Goal: Information Seeking & Learning: Learn about a topic

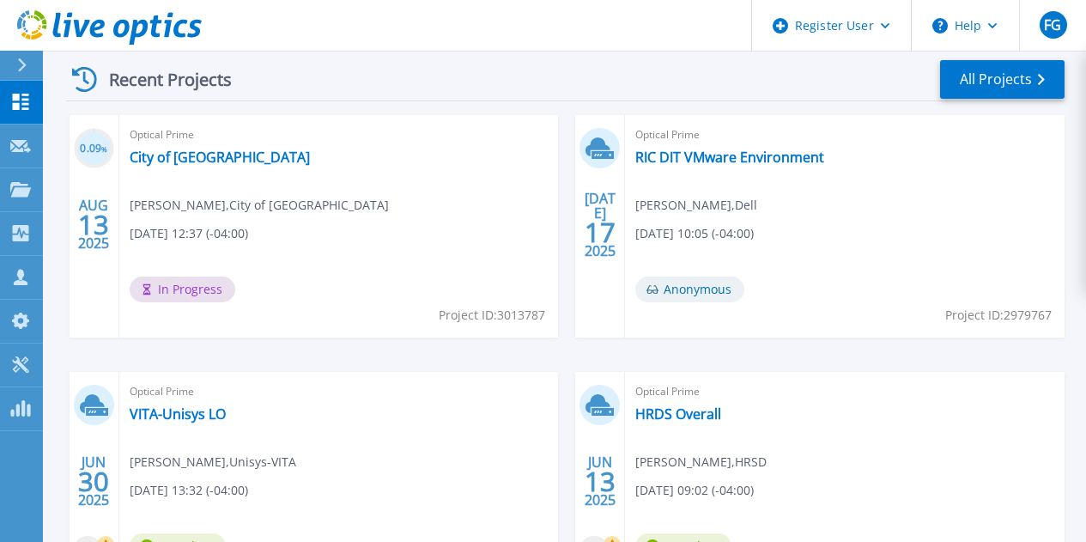
scroll to position [528, 0]
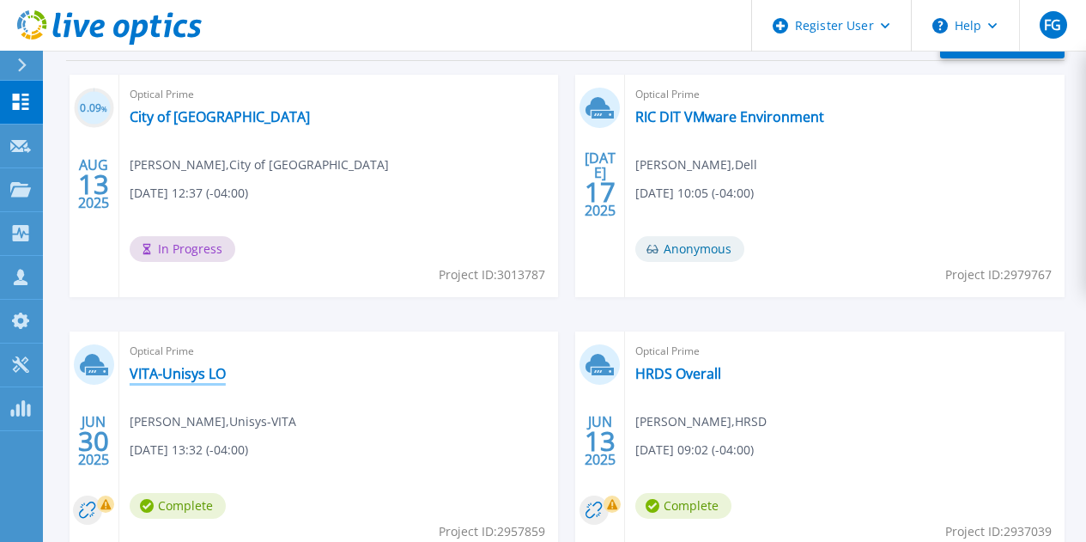
click at [226, 365] on link "VITA-Unisys LO" at bounding box center [178, 373] width 96 height 17
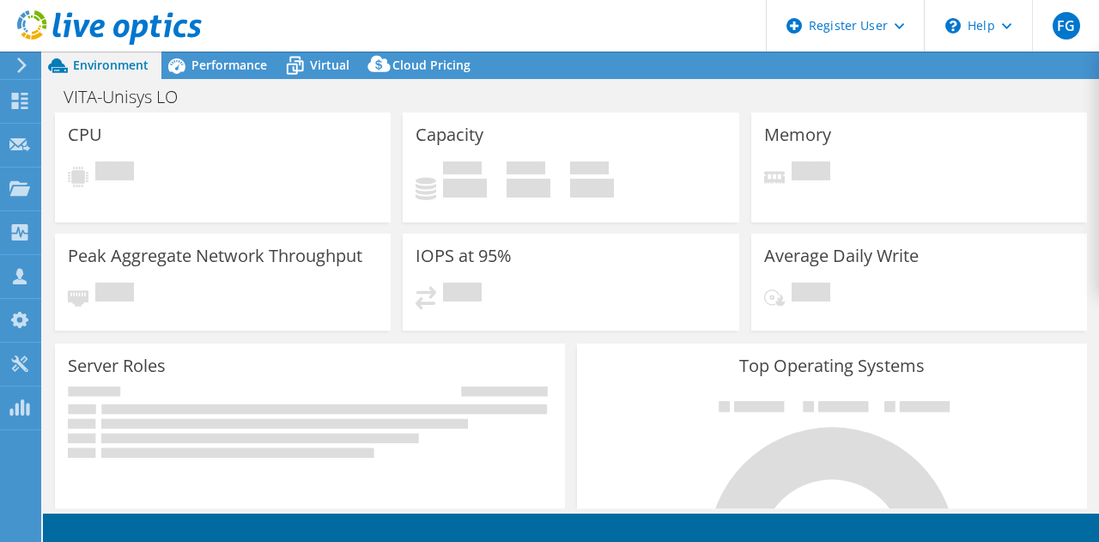
select select "USD"
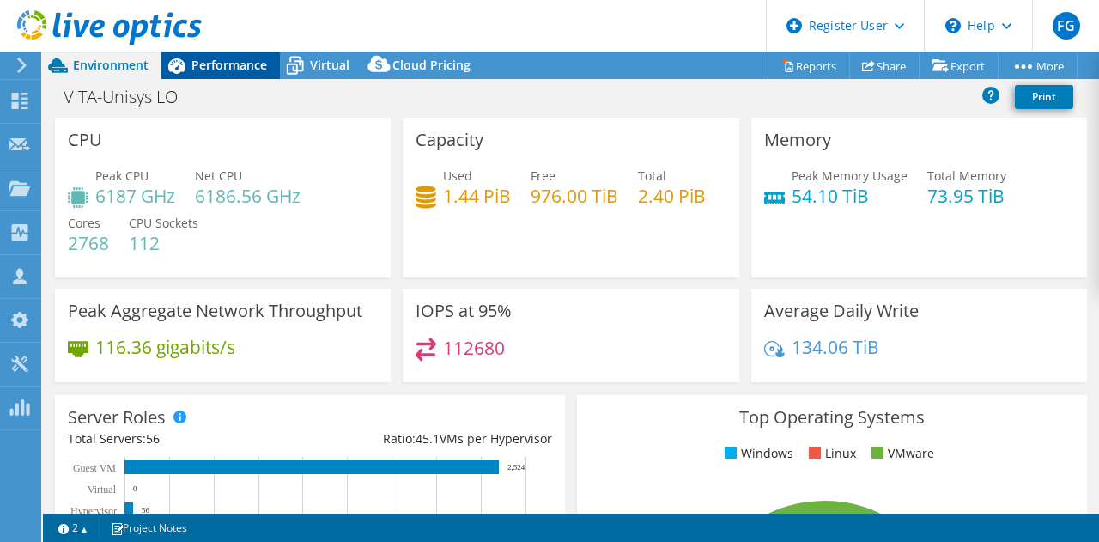
click at [222, 58] on span "Performance" at bounding box center [229, 65] width 76 height 16
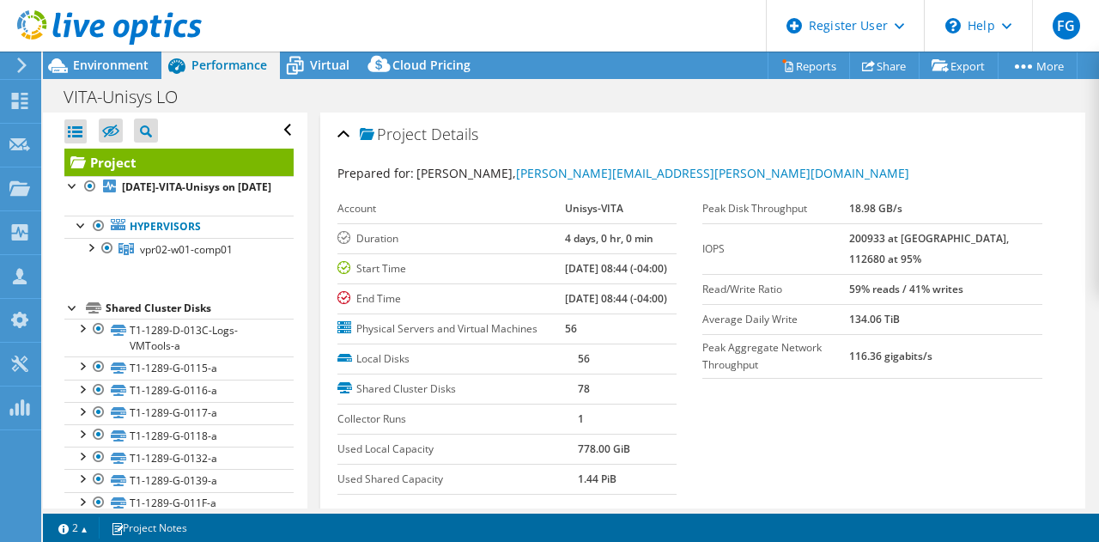
click at [114, 56] on div at bounding box center [101, 29] width 202 height 58
click at [114, 65] on span "Environment" at bounding box center [111, 65] width 76 height 16
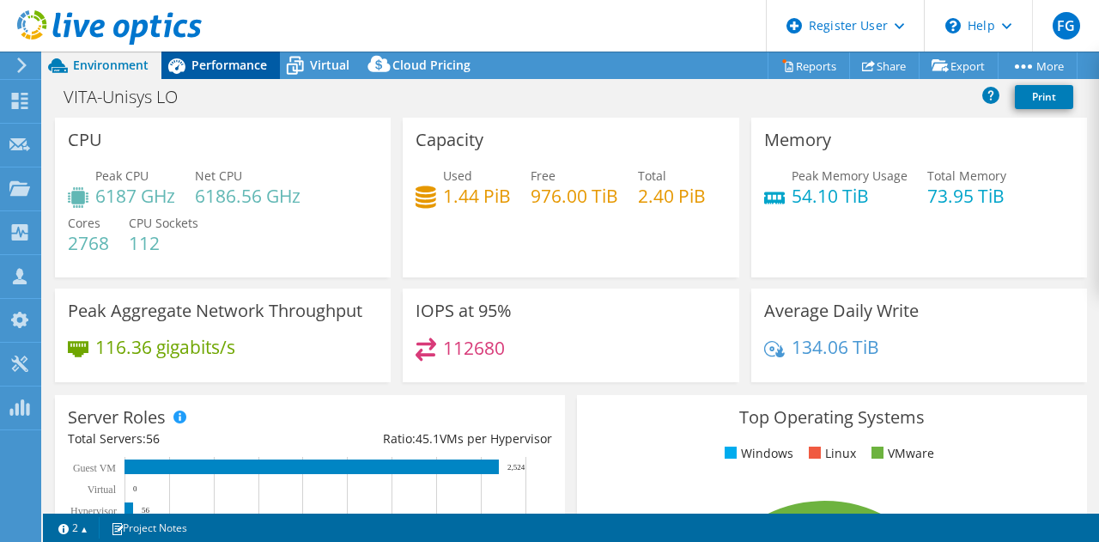
click at [216, 57] on div "Performance" at bounding box center [220, 65] width 119 height 27
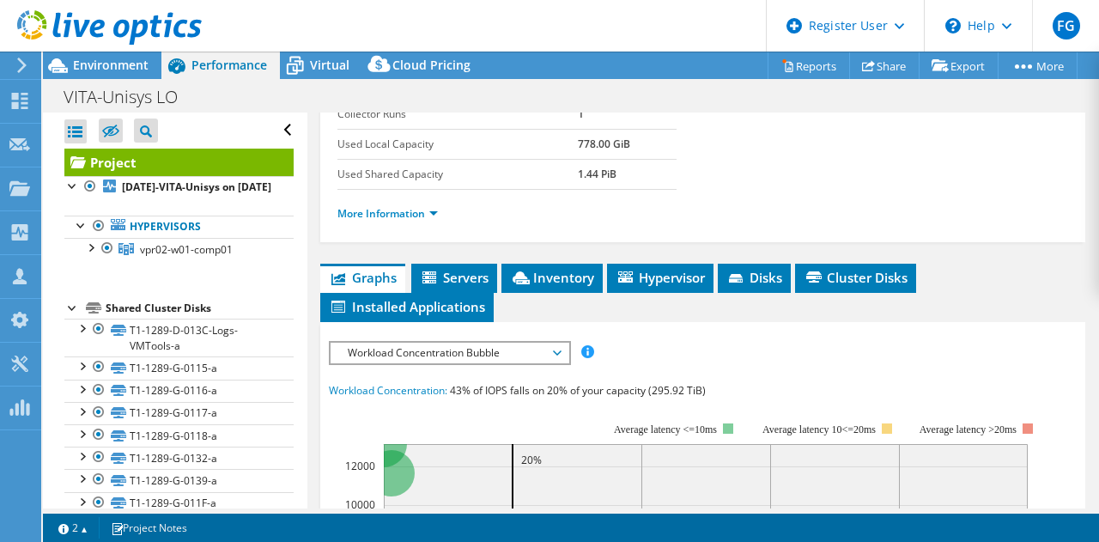
scroll to position [316, 0]
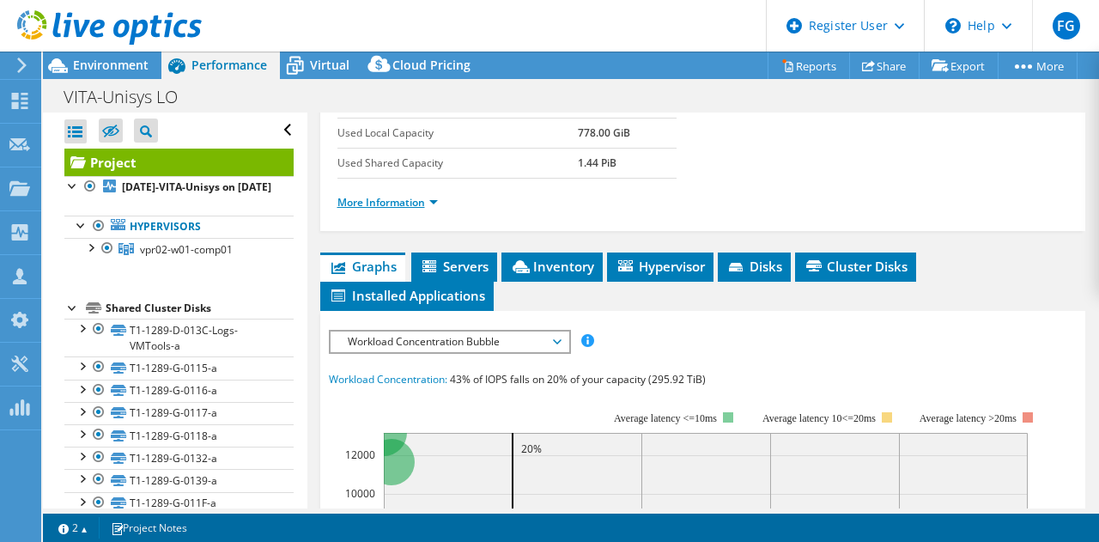
click at [416, 210] on link "More Information" at bounding box center [387, 202] width 100 height 15
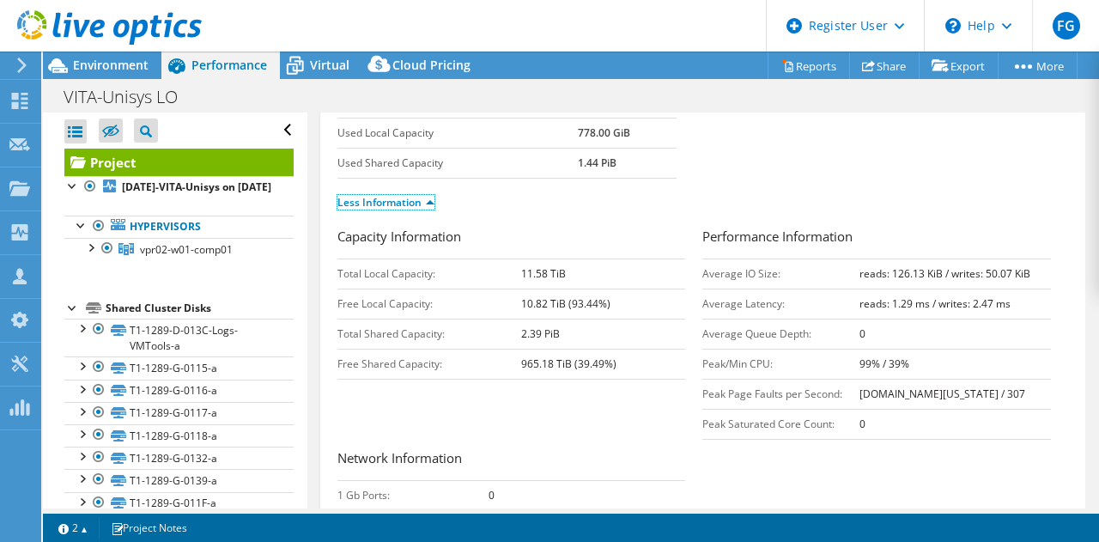
scroll to position [0, 0]
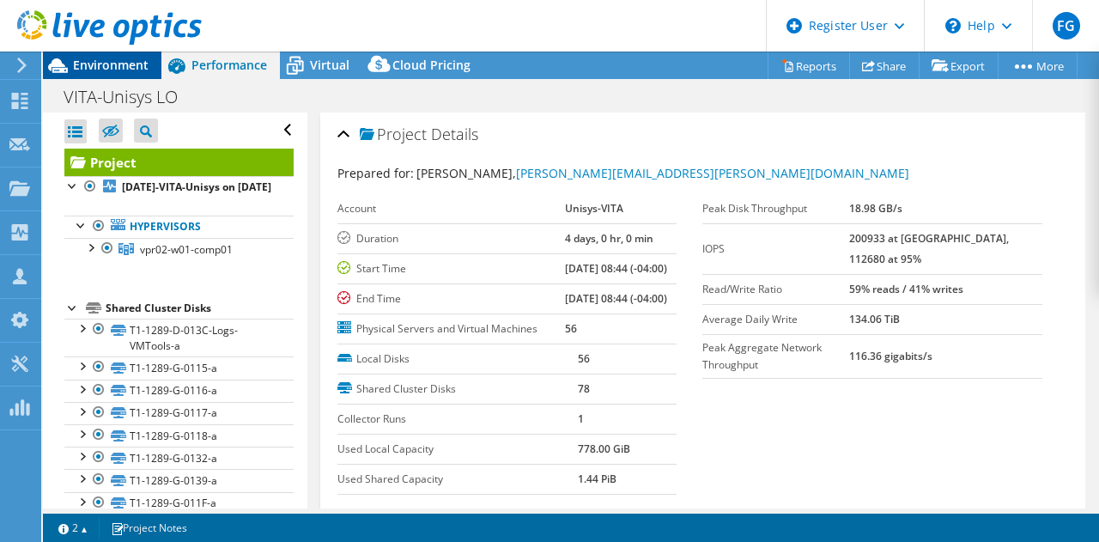
click at [86, 60] on span "Environment" at bounding box center [111, 65] width 76 height 16
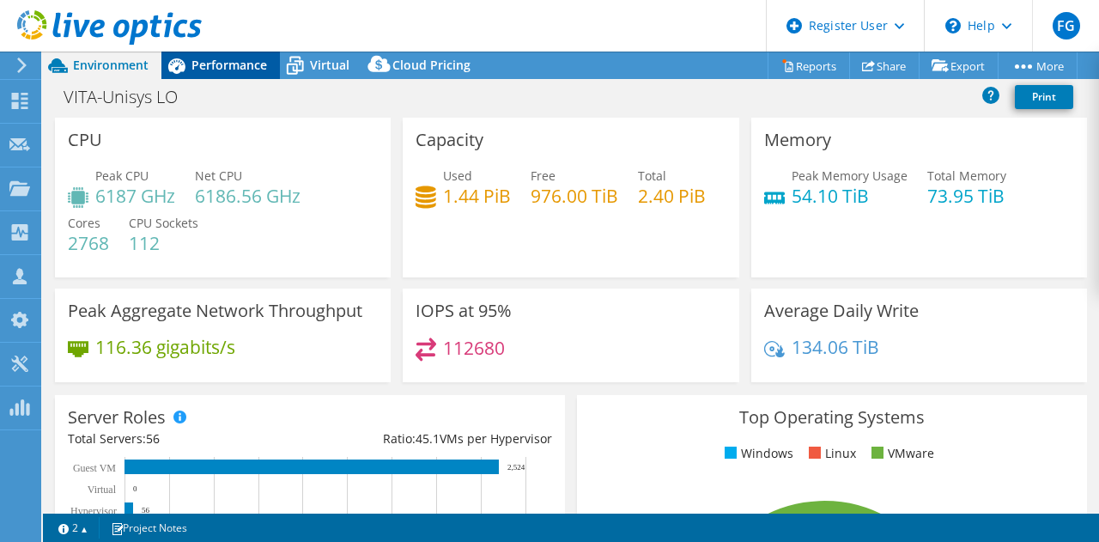
click at [198, 64] on span "Performance" at bounding box center [229, 65] width 76 height 16
